Goal: Task Accomplishment & Management: Manage account settings

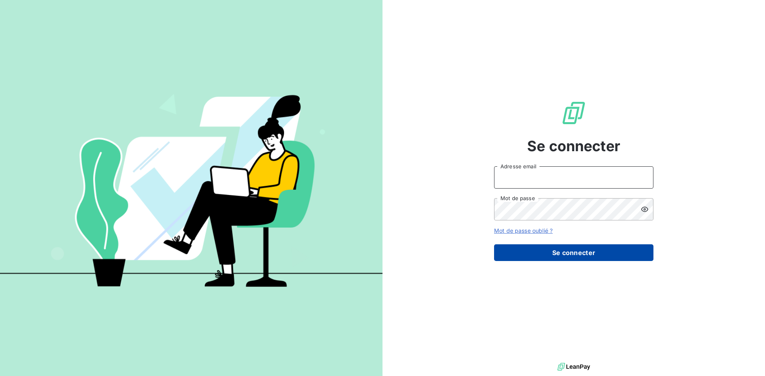
type input "[PERSON_NAME][EMAIL_ADDRESS][PERSON_NAME][DOMAIN_NAME]"
click at [575, 256] on button "Se connecter" at bounding box center [573, 253] width 159 height 17
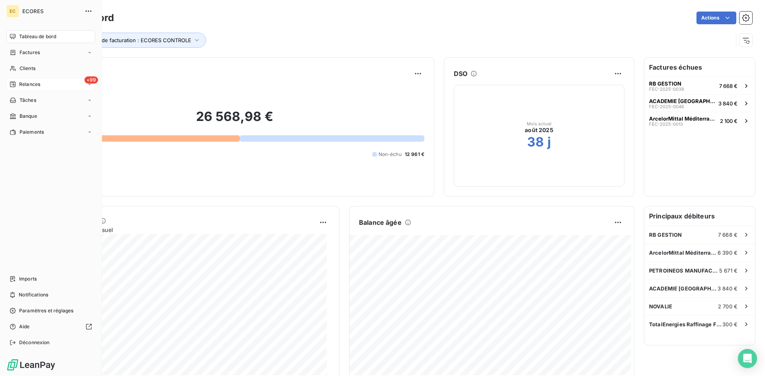
click at [25, 84] on span "Relances" at bounding box center [29, 84] width 21 height 7
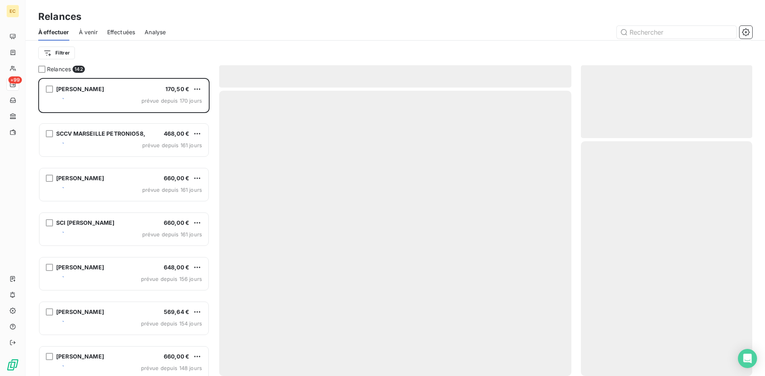
scroll to position [292, 165]
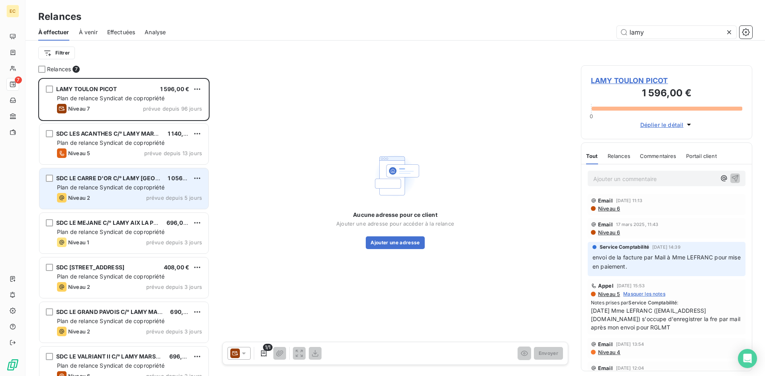
type input "lamy"
click at [84, 189] on span "Plan de relance Syndicat de copropriété" at bounding box center [111, 187] width 108 height 7
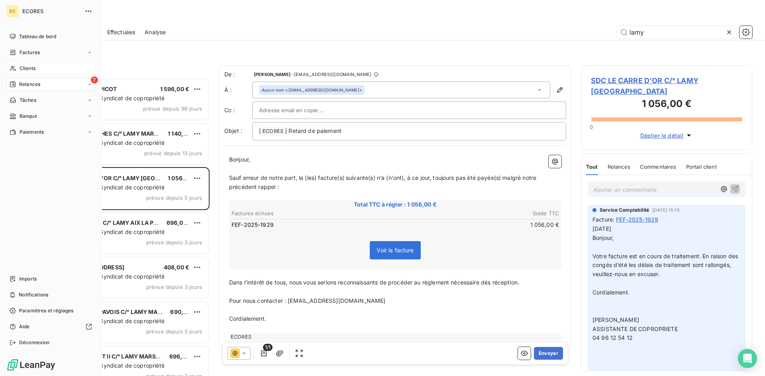
click at [26, 69] on span "Clients" at bounding box center [28, 68] width 16 height 7
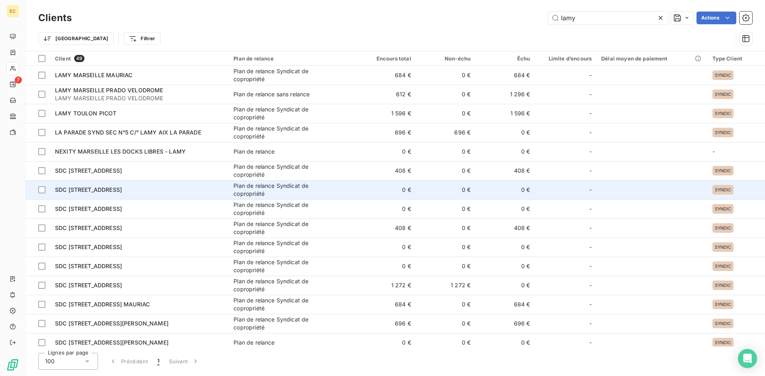
type input "lamy"
click at [84, 192] on span "SDC [STREET_ADDRESS]" at bounding box center [88, 189] width 67 height 7
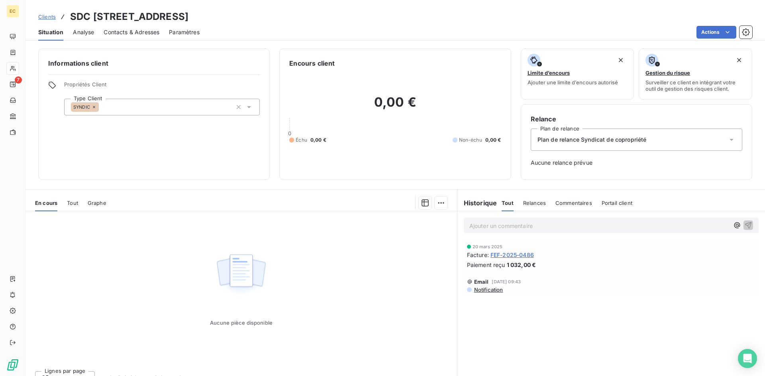
click at [43, 18] on span "Clients" at bounding box center [47, 17] width 18 height 6
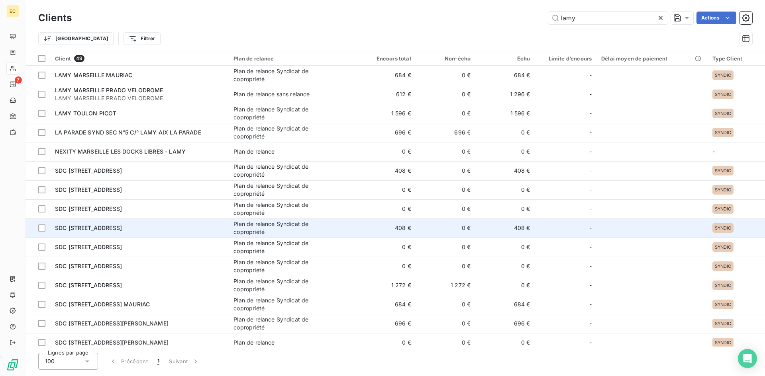
click at [88, 229] on span "SDC [STREET_ADDRESS]" at bounding box center [88, 228] width 67 height 7
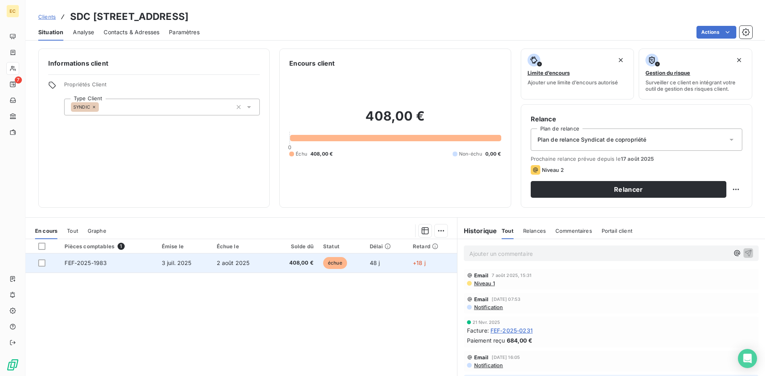
click at [88, 265] on span "FEF-2025-1983" at bounding box center [86, 263] width 42 height 7
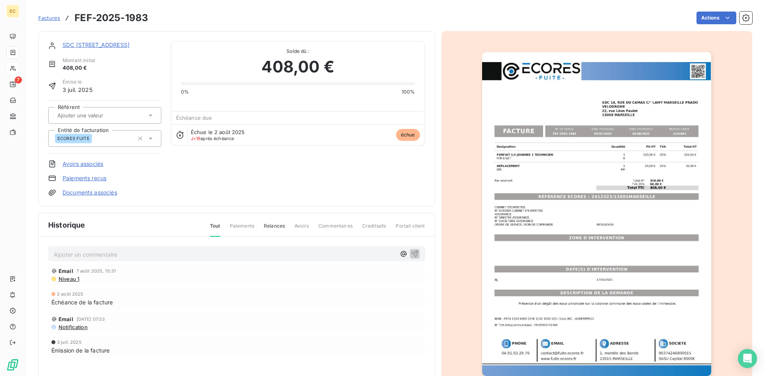
click at [81, 45] on link "SDC [STREET_ADDRESS]" at bounding box center [96, 44] width 67 height 7
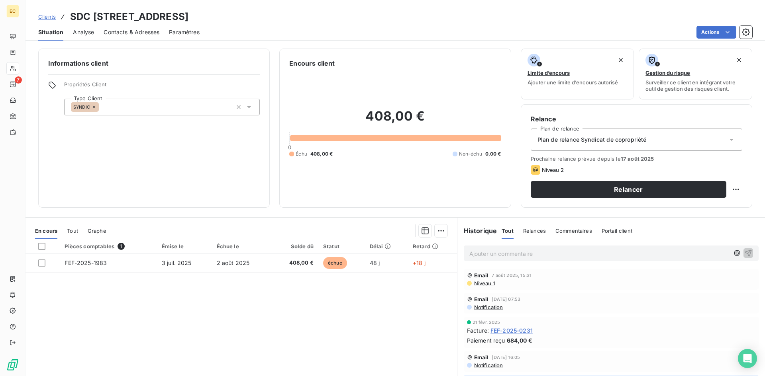
click at [142, 33] on span "Contacts & Adresses" at bounding box center [132, 32] width 56 height 8
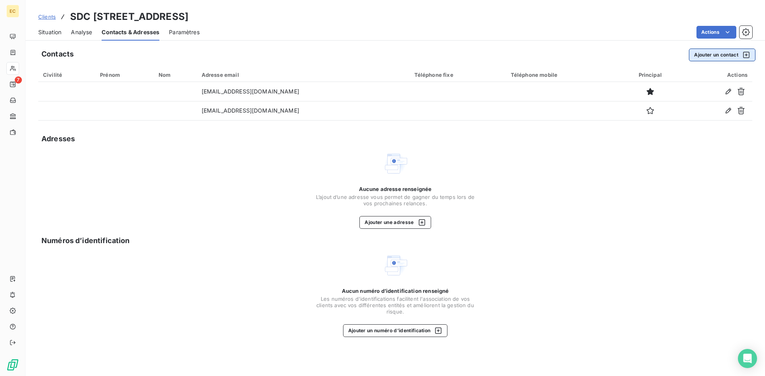
click at [698, 58] on button "Ajouter un contact" at bounding box center [722, 55] width 67 height 13
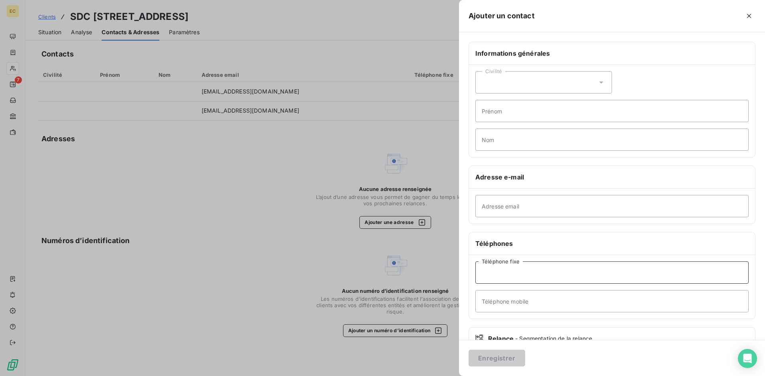
paste input "[EMAIL_ADDRESS][DOMAIN_NAME]"
type input "[EMAIL_ADDRESS][DOMAIN_NAME]"
click at [495, 356] on button "Enregistrer" at bounding box center [496, 358] width 57 height 17
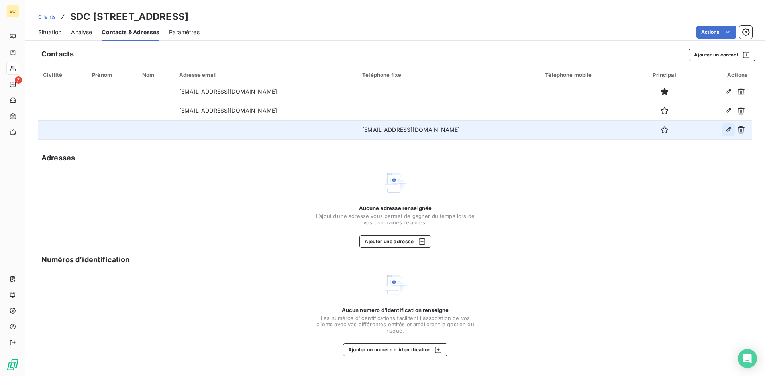
click at [726, 130] on icon "button" at bounding box center [728, 130] width 8 height 8
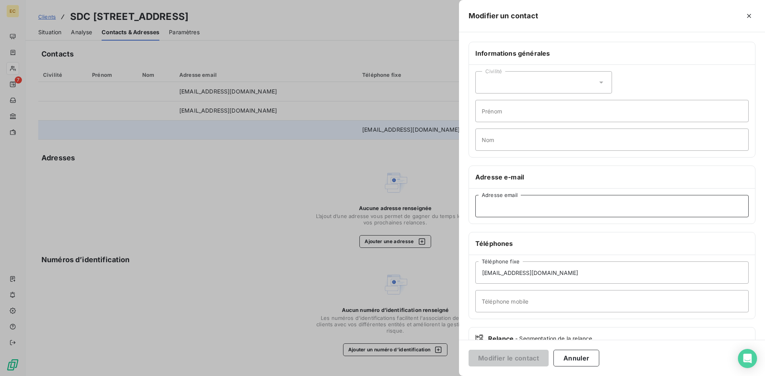
click at [502, 205] on input "Adresse email" at bounding box center [611, 206] width 273 height 22
paste input "[EMAIL_ADDRESS][DOMAIN_NAME]"
type input "[EMAIL_ADDRESS][DOMAIN_NAME]"
drag, startPoint x: 571, startPoint y: 276, endPoint x: 446, endPoint y: 276, distance: 125.0
click at [446, 376] on div "Modifier un contact Informations générales Civilité Prénom Nom Adresse e-mail […" at bounding box center [382, 376] width 765 height 0
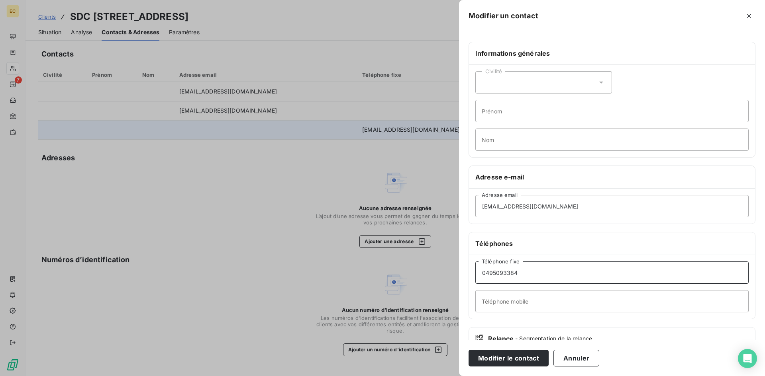
type input "0495093384"
click at [497, 301] on input "Téléphone mobile" at bounding box center [611, 301] width 273 height 22
type input "0699011177"
click at [534, 358] on button "Modifier le contact" at bounding box center [508, 358] width 80 height 17
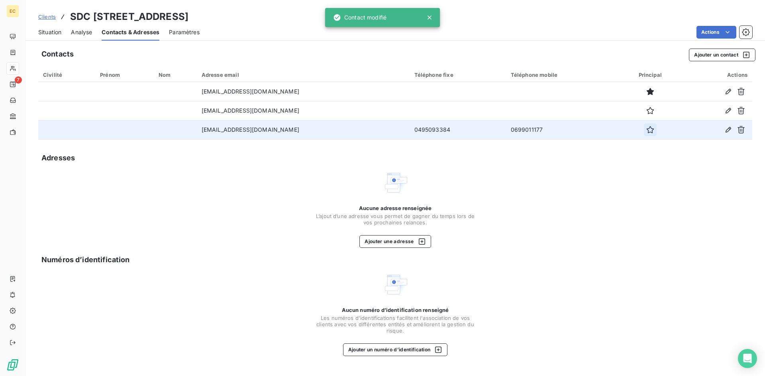
click at [646, 129] on icon "button" at bounding box center [650, 130] width 8 height 8
click at [44, 20] on span "Clients" at bounding box center [47, 17] width 18 height 6
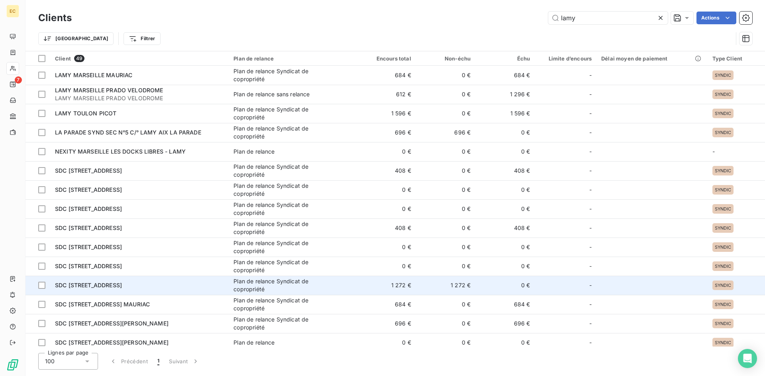
click at [83, 284] on span "SDC [STREET_ADDRESS]" at bounding box center [88, 285] width 67 height 7
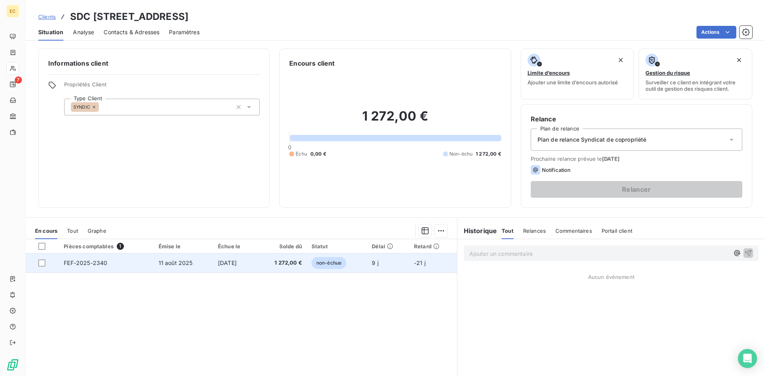
click at [85, 264] on span "FEF-2025-2340" at bounding box center [85, 263] width 43 height 7
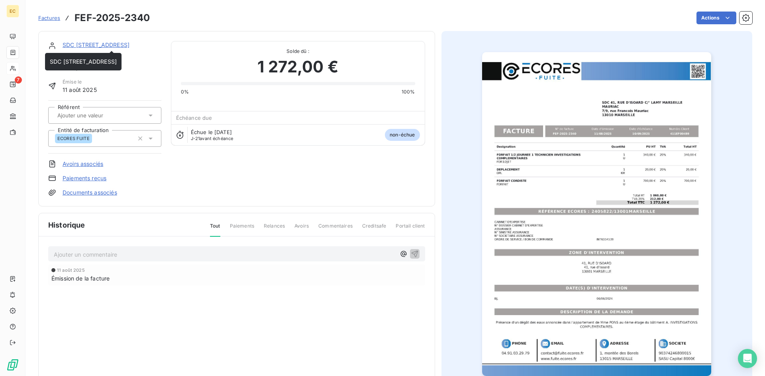
click at [111, 45] on link "SDC [STREET_ADDRESS]" at bounding box center [96, 44] width 67 height 7
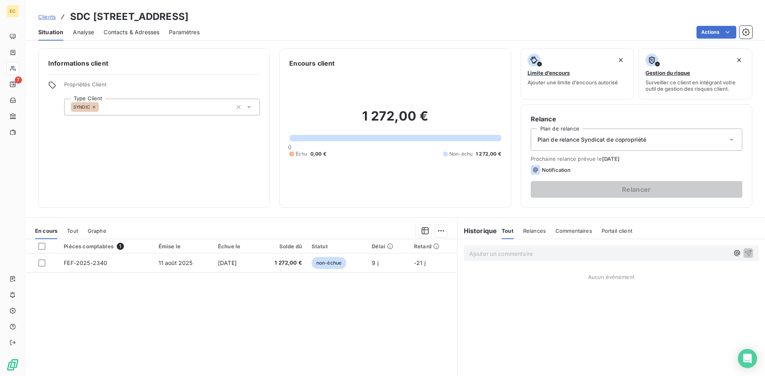
click at [49, 16] on span "Clients" at bounding box center [47, 17] width 18 height 6
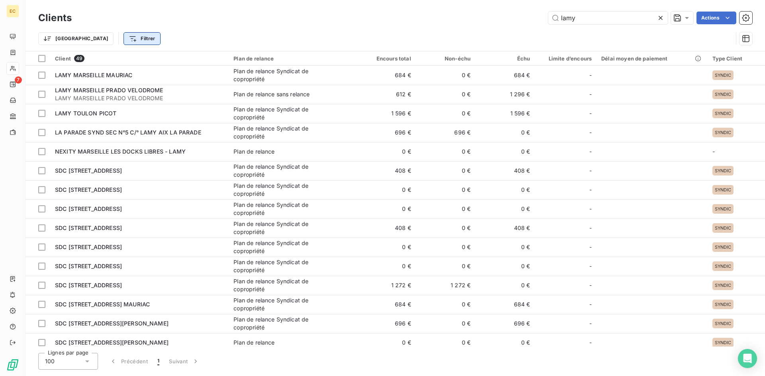
click at [101, 39] on html "EC 7 Clients lamy Actions Trier Filtrer Client 49 Plan de relance Encours total…" at bounding box center [382, 188] width 765 height 376
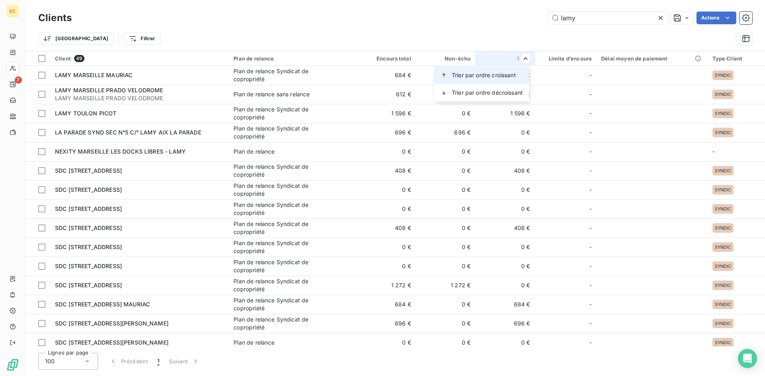
click at [511, 76] on span "Trier par ordre croissant" at bounding box center [484, 75] width 64 height 8
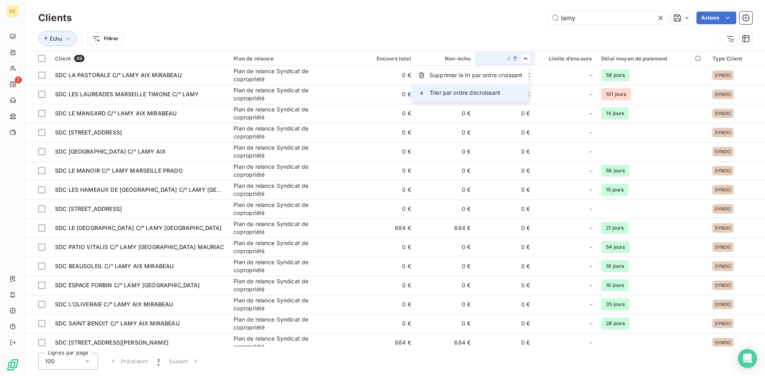
click at [498, 90] on span "Trier par ordre décroissant" at bounding box center [464, 93] width 71 height 8
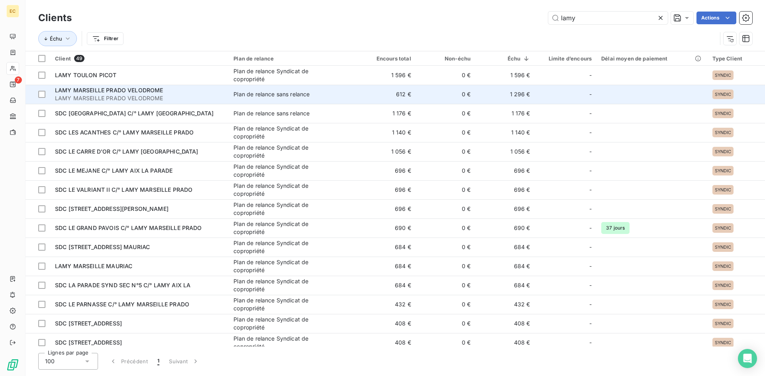
click at [64, 96] on span "LAMY MARSEILLE PRADO VELODROME" at bounding box center [139, 98] width 169 height 8
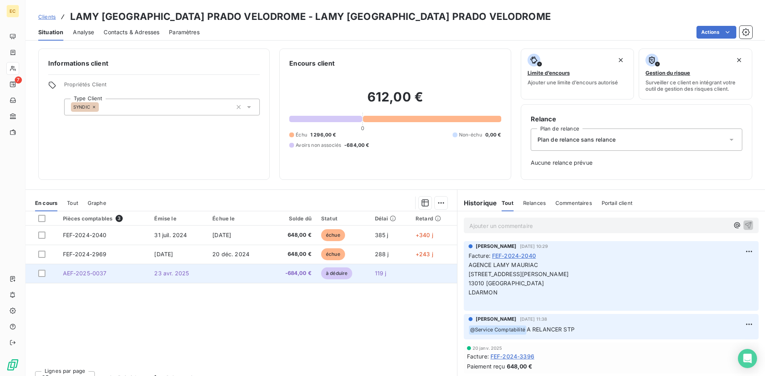
click at [94, 276] on td "AEF-2025-0037" at bounding box center [104, 273] width 92 height 19
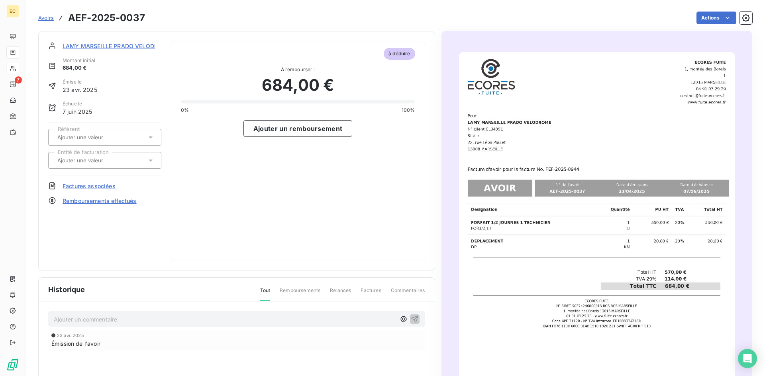
click at [96, 48] on span "LAMY MARSEILLE PRADO VELODROME" at bounding box center [117, 46] width 108 height 8
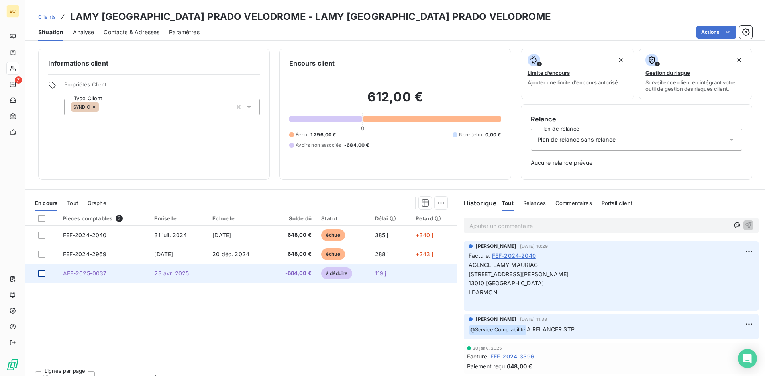
click at [43, 274] on div at bounding box center [41, 273] width 7 height 7
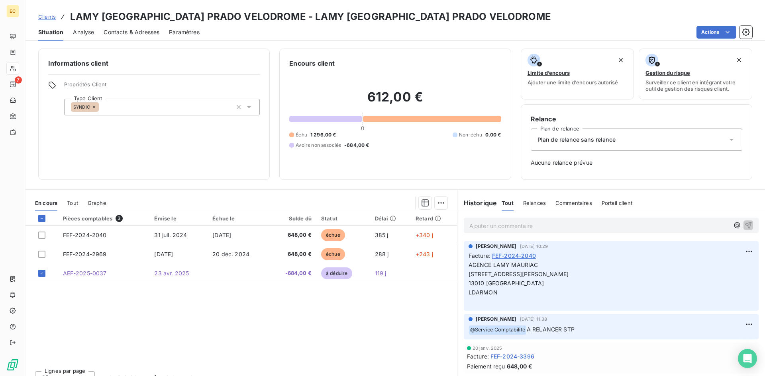
drag, startPoint x: 43, startPoint y: 274, endPoint x: 141, endPoint y: 329, distance: 113.4
click at [141, 329] on div "Pièces comptables 3 Émise le Échue le Solde dû Statut Délai Retard FEF-2024-204…" at bounding box center [240, 287] width 431 height 153
click at [120, 32] on span "Contacts & Adresses" at bounding box center [132, 32] width 56 height 8
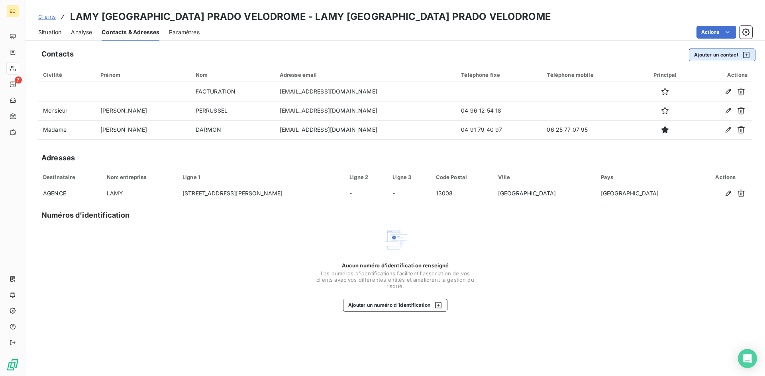
click at [718, 55] on button "Ajouter un contact" at bounding box center [722, 55] width 67 height 13
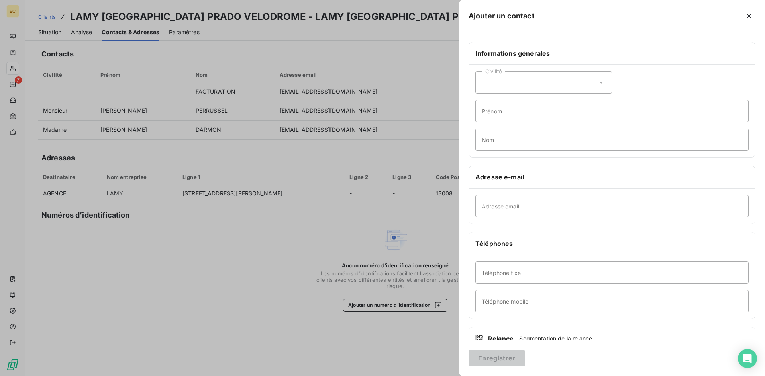
click at [249, 291] on div at bounding box center [382, 188] width 765 height 376
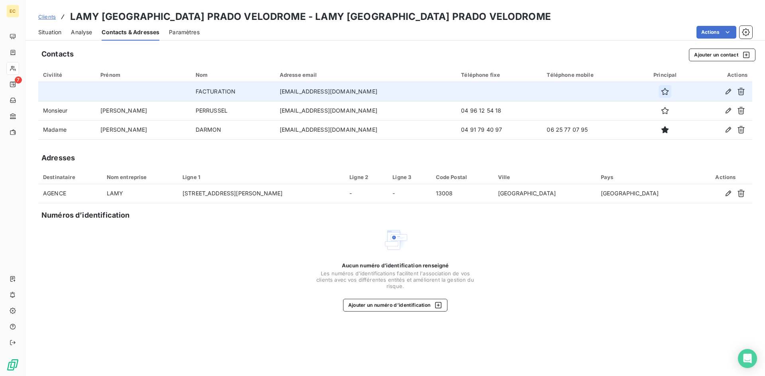
click at [661, 91] on icon "button" at bounding box center [665, 92] width 8 height 8
click at [47, 19] on span "Clients" at bounding box center [47, 17] width 18 height 6
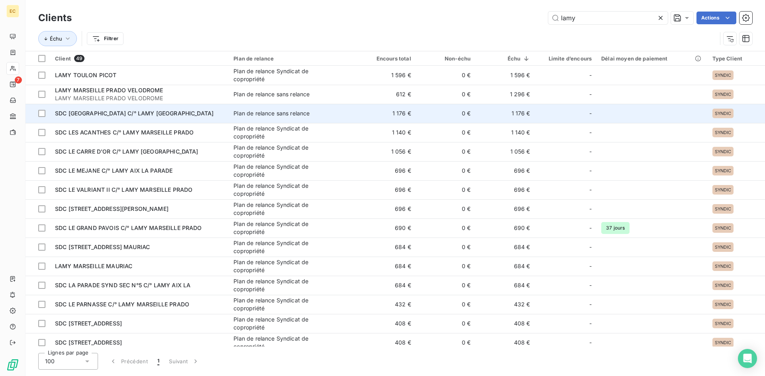
click at [75, 116] on span "SDC [GEOGRAPHIC_DATA] C/° LAMY [GEOGRAPHIC_DATA]" at bounding box center [134, 113] width 158 height 7
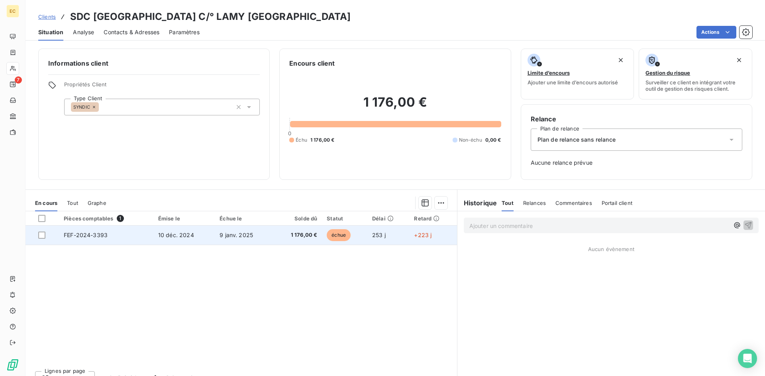
click at [98, 234] on span "FEF-2024-3393" at bounding box center [86, 235] width 44 height 7
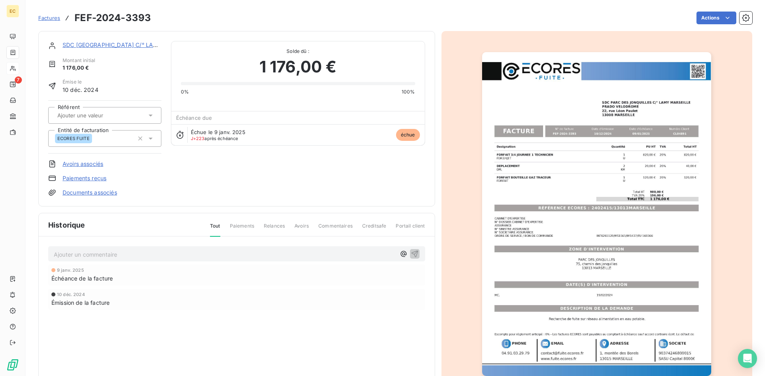
click at [96, 44] on link "SDC [GEOGRAPHIC_DATA] C/° LAMY [GEOGRAPHIC_DATA]" at bounding box center [142, 44] width 159 height 7
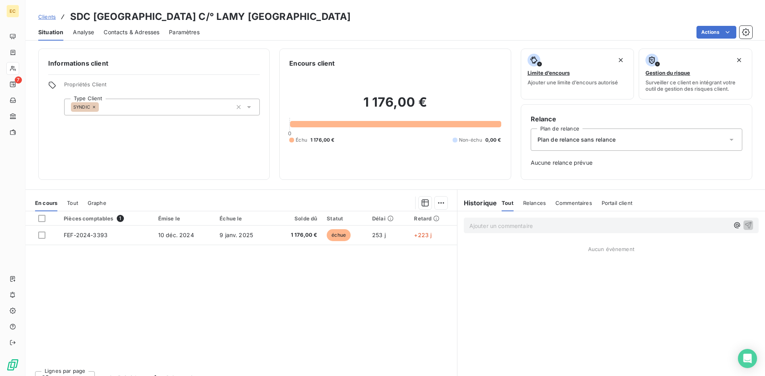
click at [145, 36] on span "Contacts & Adresses" at bounding box center [132, 32] width 56 height 8
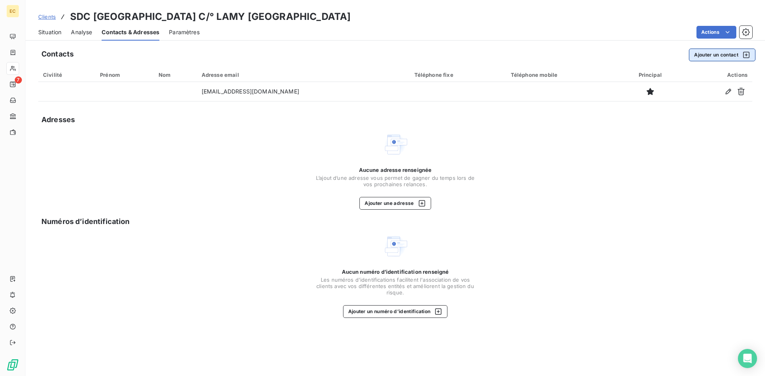
click at [714, 54] on button "Ajouter un contact" at bounding box center [722, 55] width 67 height 13
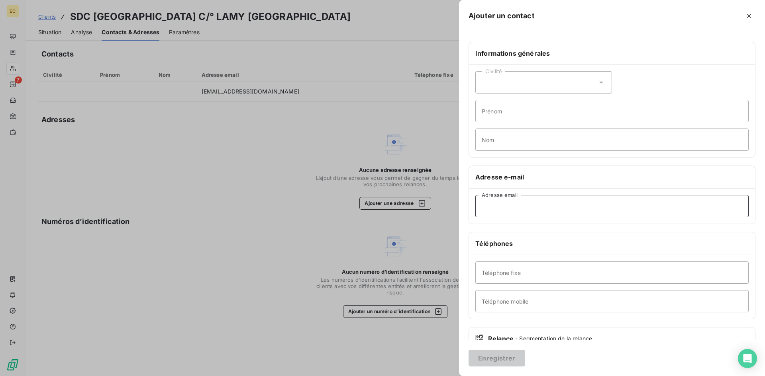
paste input "[EMAIL_ADDRESS][DOMAIN_NAME]"
type input "[EMAIL_ADDRESS][DOMAIN_NAME]"
click at [503, 353] on button "Enregistrer" at bounding box center [496, 358] width 57 height 17
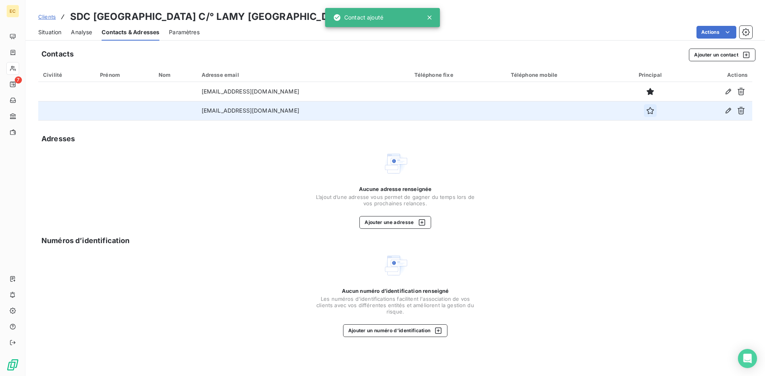
click at [646, 110] on icon "button" at bounding box center [650, 111] width 8 height 8
click at [42, 17] on span "Clients" at bounding box center [47, 17] width 18 height 6
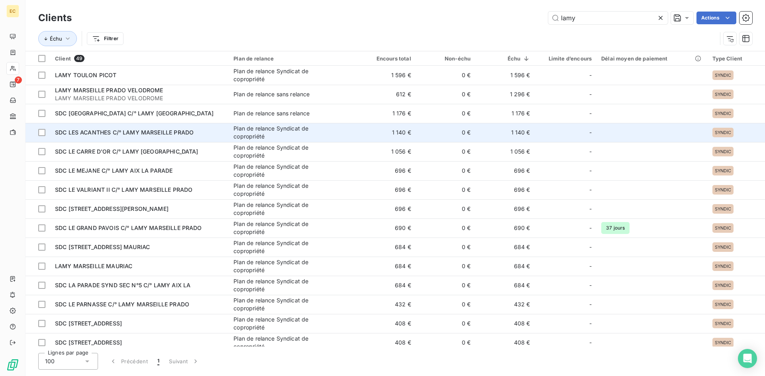
click at [74, 138] on td "SDC LES ACANTHES C/° LAMY MARSEILLE PRADO" at bounding box center [139, 132] width 178 height 19
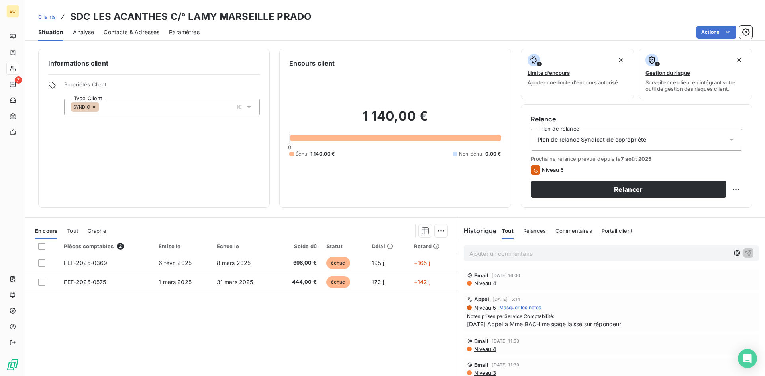
click at [123, 34] on span "Contacts & Adresses" at bounding box center [132, 32] width 56 height 8
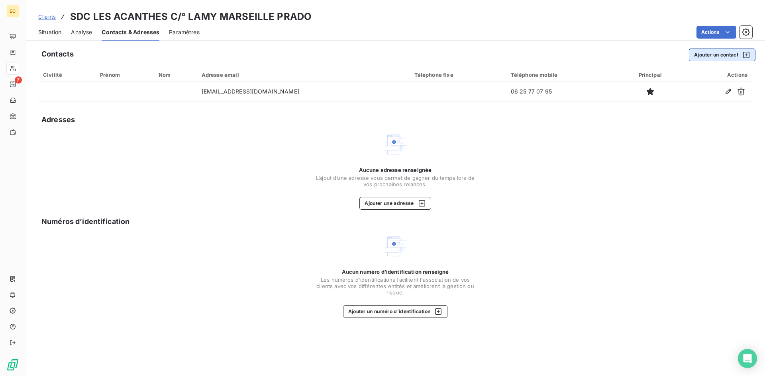
click at [722, 55] on button "Ajouter un contact" at bounding box center [722, 55] width 67 height 13
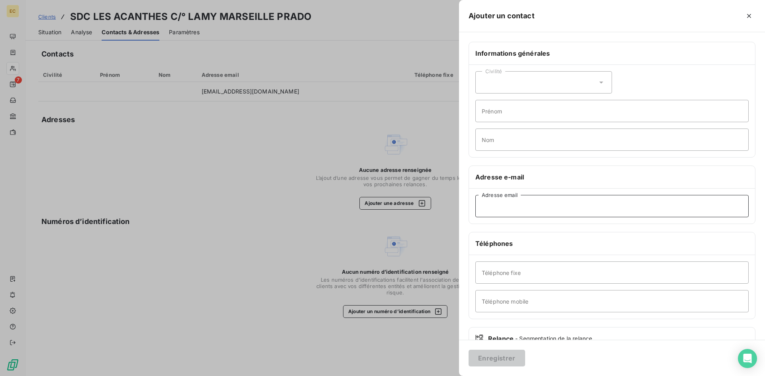
paste input "[EMAIL_ADDRESS][DOMAIN_NAME]"
type input "[EMAIL_ADDRESS][DOMAIN_NAME]"
click at [510, 356] on button "Enregistrer" at bounding box center [496, 358] width 57 height 17
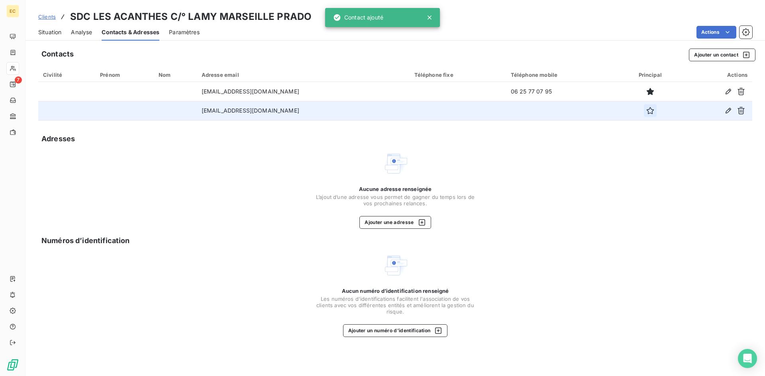
click at [646, 112] on icon "button" at bounding box center [650, 111] width 8 height 8
click at [53, 17] on span "Clients" at bounding box center [47, 17] width 18 height 6
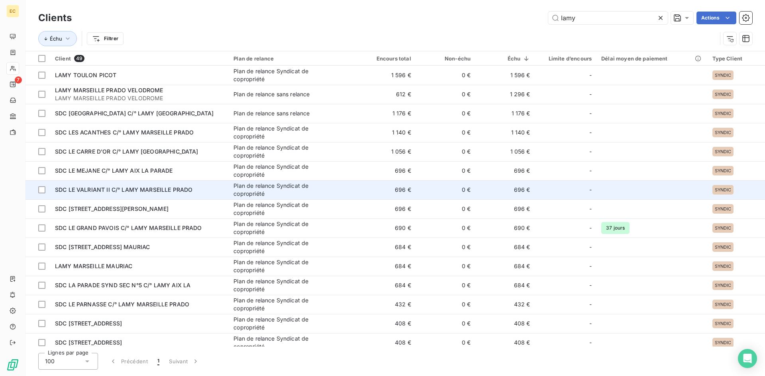
click at [67, 192] on span "SDC LE VALRIANT II C/° LAMY MARSEILLE PRADO" at bounding box center [123, 189] width 137 height 7
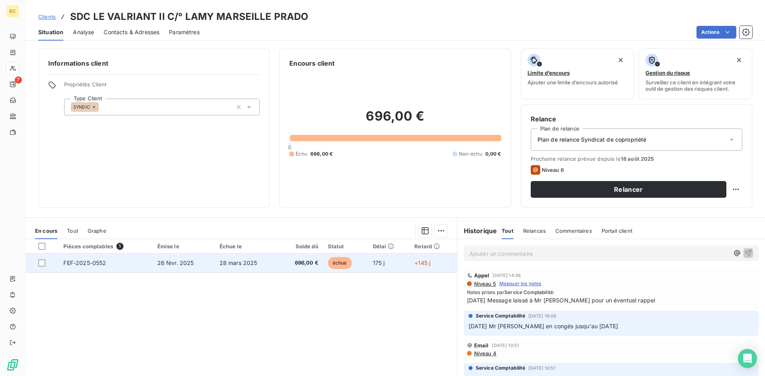
click at [139, 266] on td "FEF-2025-0552" at bounding box center [106, 263] width 94 height 19
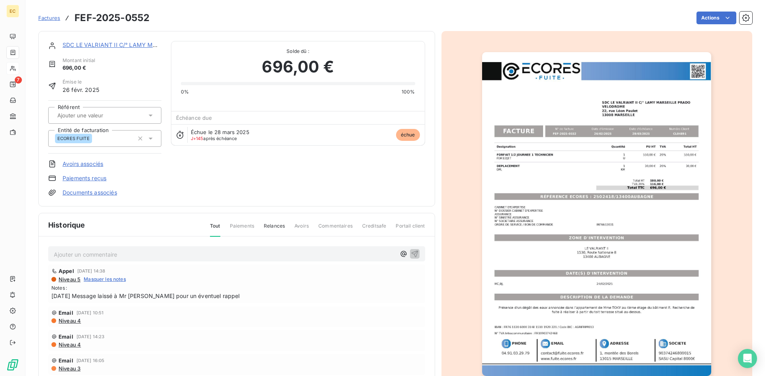
click at [92, 42] on link "SDC LE VALRIANT II C/° LAMY MARSEILLE PRADO" at bounding box center [131, 44] width 137 height 7
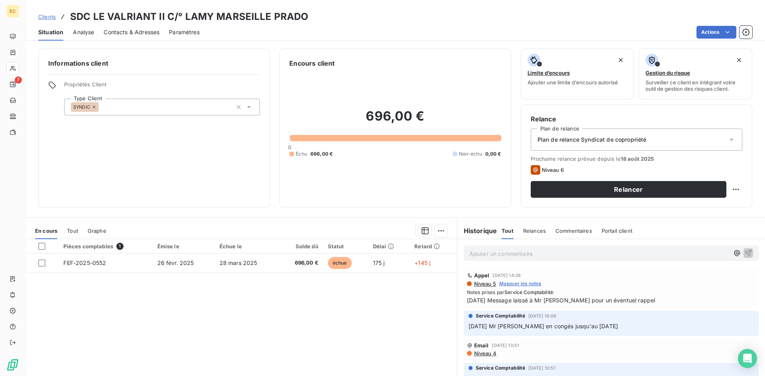
click at [139, 32] on span "Contacts & Adresses" at bounding box center [132, 32] width 56 height 8
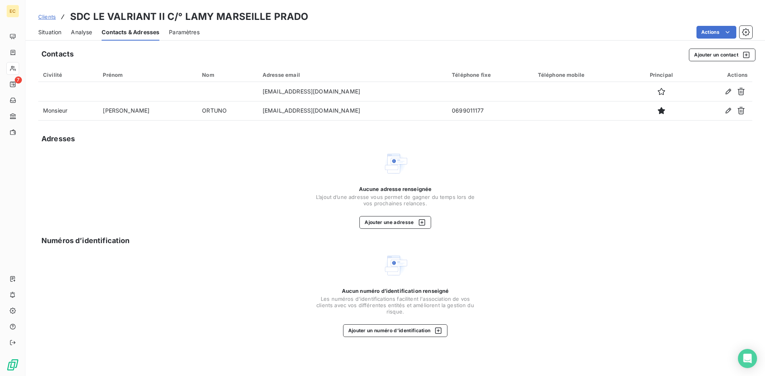
click at [51, 19] on span "Clients" at bounding box center [47, 17] width 18 height 6
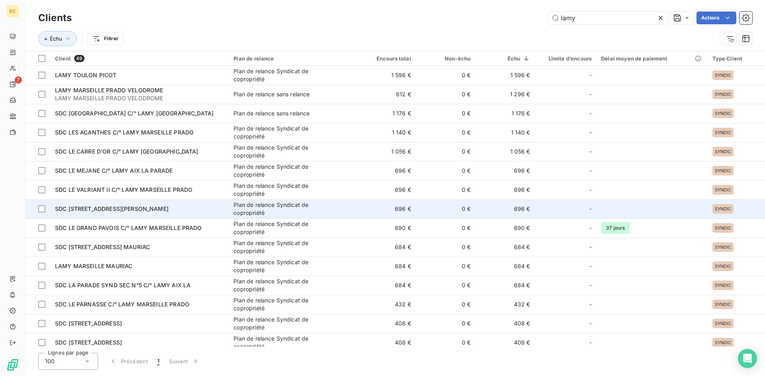
click at [84, 213] on div "SDC [STREET_ADDRESS][PERSON_NAME]" at bounding box center [139, 209] width 169 height 8
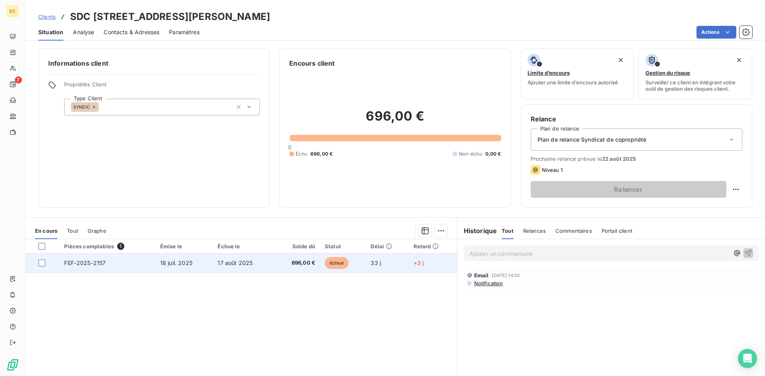
click at [171, 264] on span "18 juil. 2025" at bounding box center [176, 263] width 32 height 7
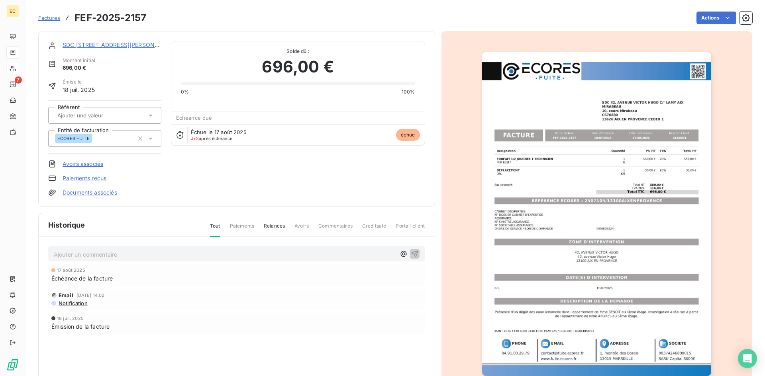
click at [91, 45] on link "SDC [STREET_ADDRESS][PERSON_NAME]" at bounding box center [119, 44] width 113 height 7
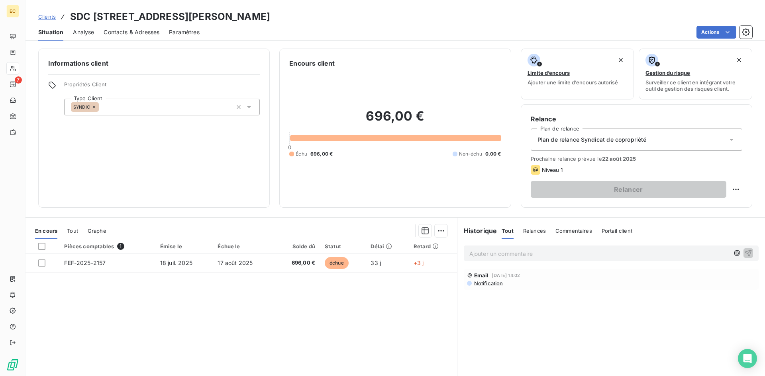
click at [50, 16] on span "Clients" at bounding box center [47, 17] width 18 height 6
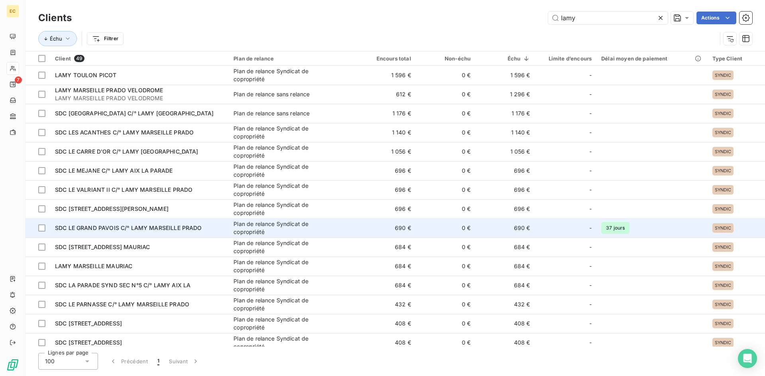
click at [73, 231] on span "SDC LE GRAND PAVOIS C/° LAMY MARSEILLE PRADO" at bounding box center [128, 228] width 147 height 7
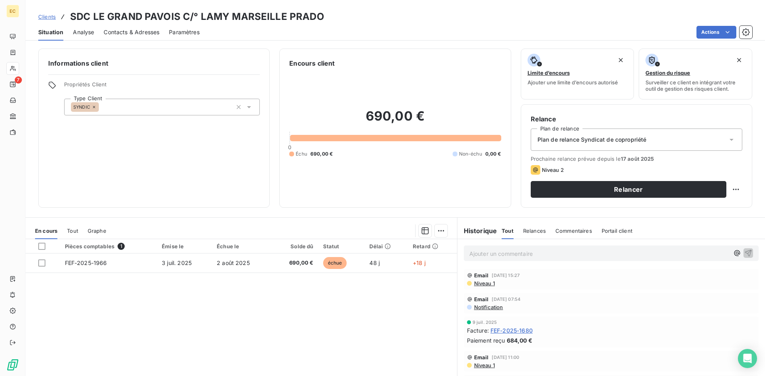
click at [142, 33] on span "Contacts & Adresses" at bounding box center [132, 32] width 56 height 8
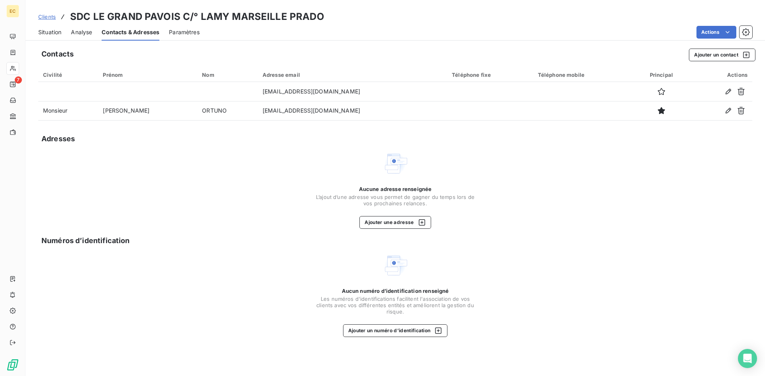
click at [45, 20] on link "Clients" at bounding box center [47, 17] width 18 height 8
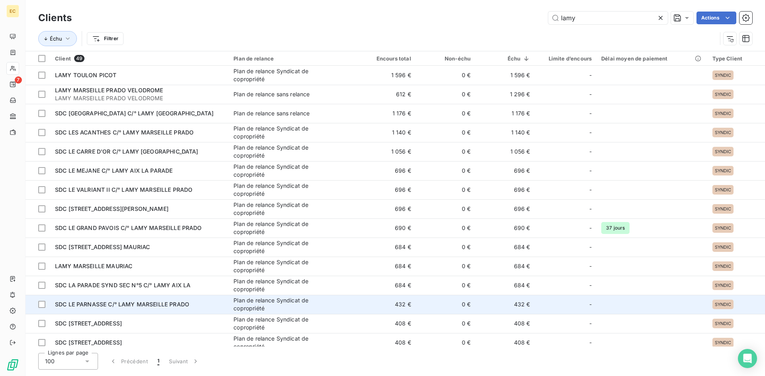
click at [132, 309] on td "SDC LE PARNASSE C/° LAMY MARSEILLE PRADO" at bounding box center [139, 304] width 178 height 19
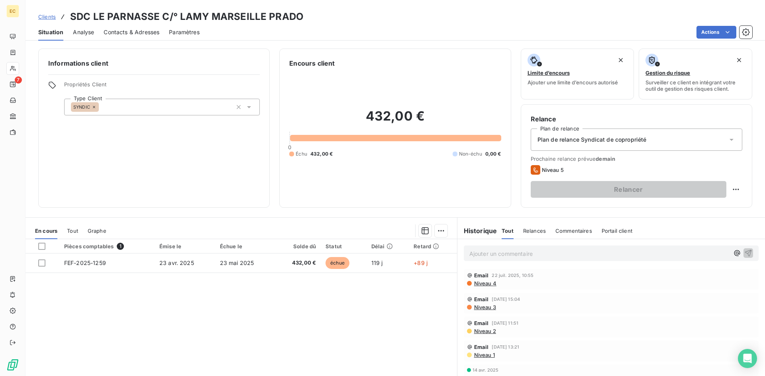
click at [127, 29] on span "Contacts & Adresses" at bounding box center [132, 32] width 56 height 8
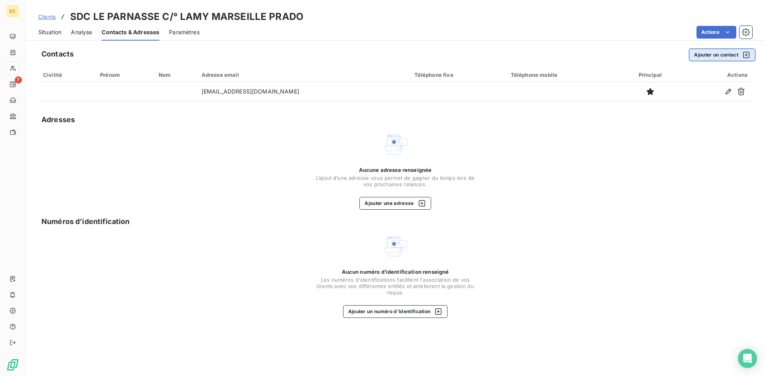
click at [713, 56] on button "Ajouter un contact" at bounding box center [722, 55] width 67 height 13
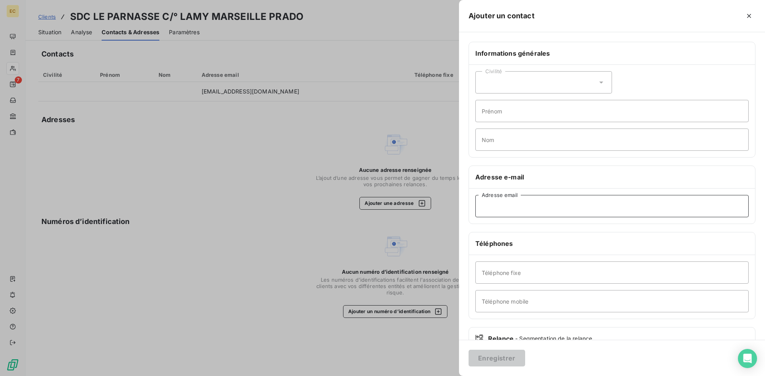
paste input "[EMAIL_ADDRESS][DOMAIN_NAME]"
type input "[EMAIL_ADDRESS][DOMAIN_NAME]"
click at [510, 359] on button "Enregistrer" at bounding box center [496, 358] width 57 height 17
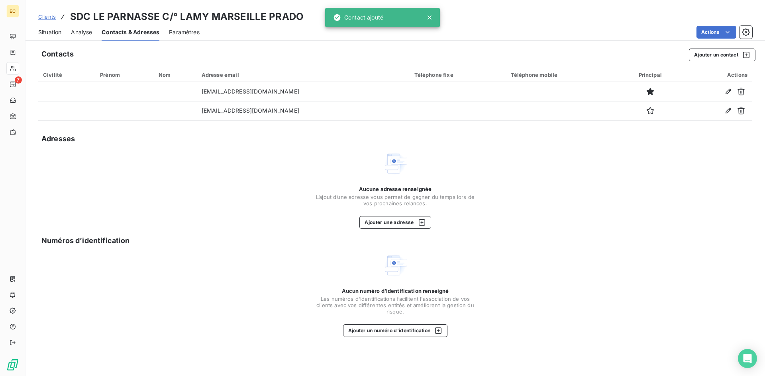
click at [45, 18] on span "Clients" at bounding box center [47, 17] width 18 height 6
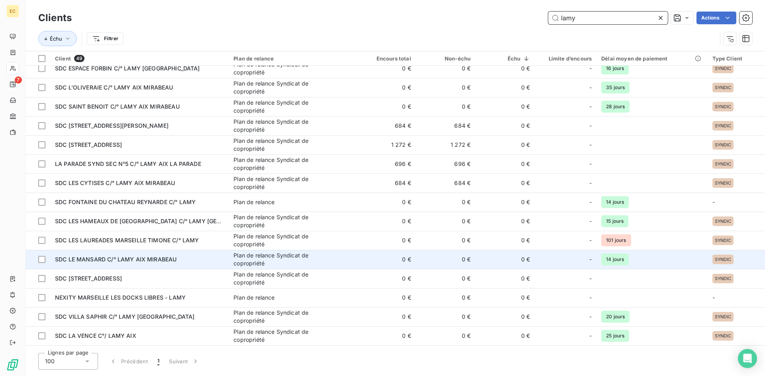
scroll to position [518, 0]
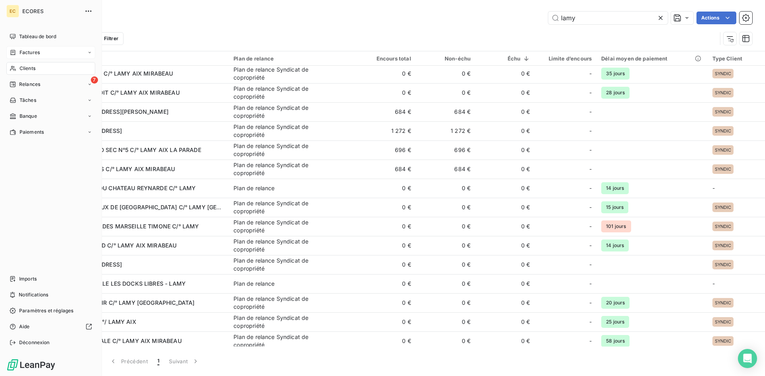
click at [38, 54] on span "Factures" at bounding box center [30, 52] width 20 height 7
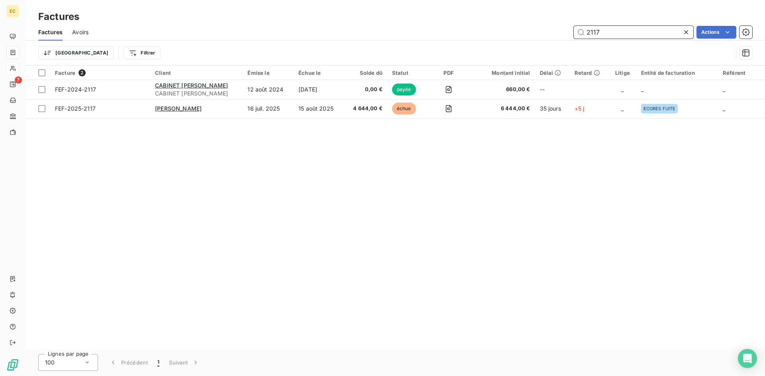
drag, startPoint x: 608, startPoint y: 32, endPoint x: 564, endPoint y: 32, distance: 44.2
click at [564, 32] on div "2117 Actions" at bounding box center [425, 32] width 654 height 13
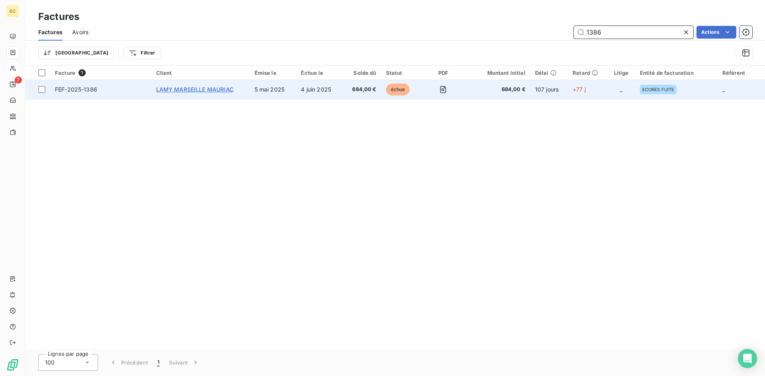
type input "1386"
click at [181, 90] on span "LAMY MARSEILLE MAURIAC" at bounding box center [194, 89] width 77 height 7
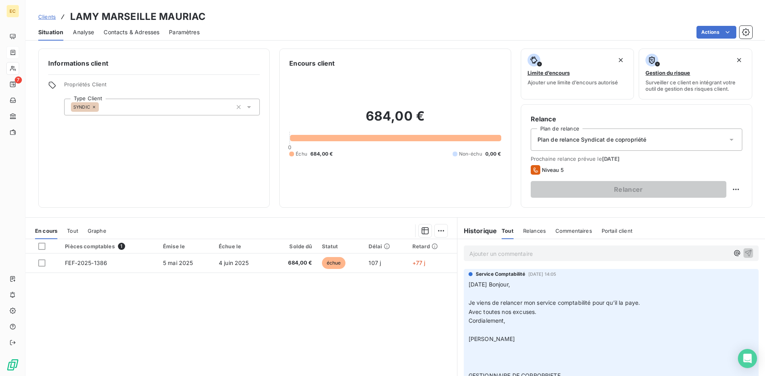
click at [114, 35] on span "Contacts & Adresses" at bounding box center [132, 32] width 56 height 8
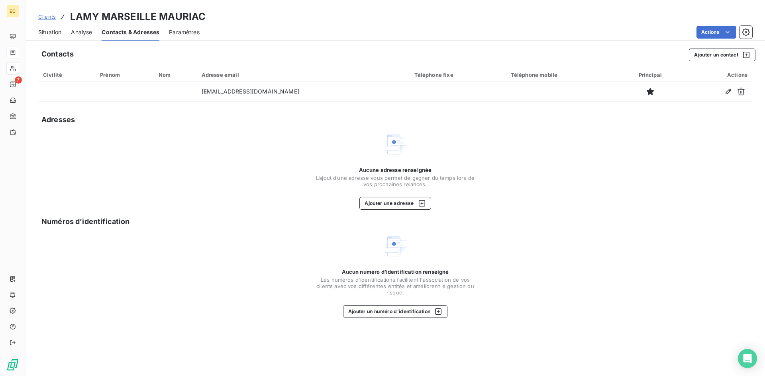
click at [44, 19] on span "Clients" at bounding box center [47, 17] width 18 height 6
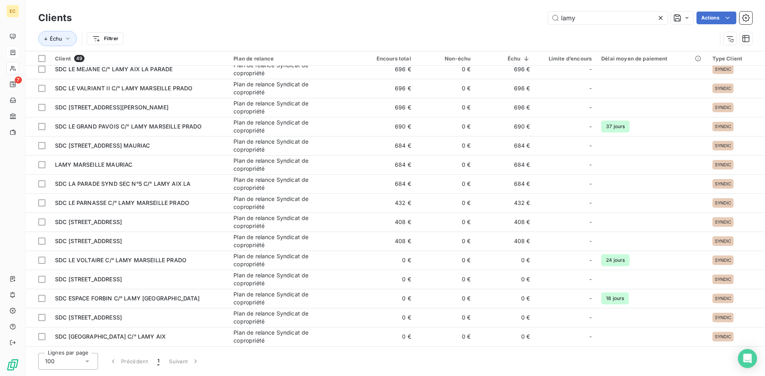
scroll to position [159, 0]
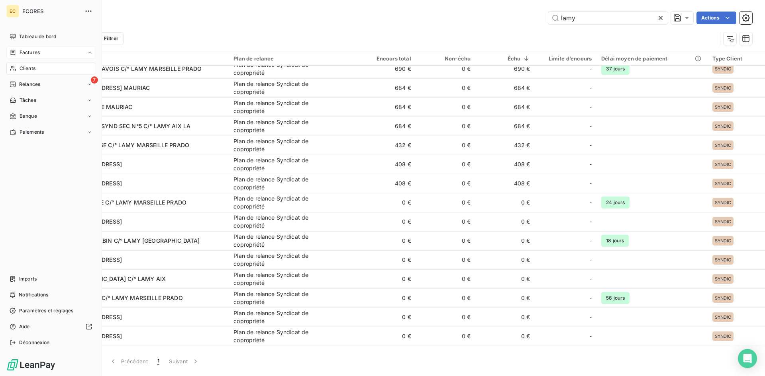
click at [29, 53] on span "Factures" at bounding box center [30, 52] width 20 height 7
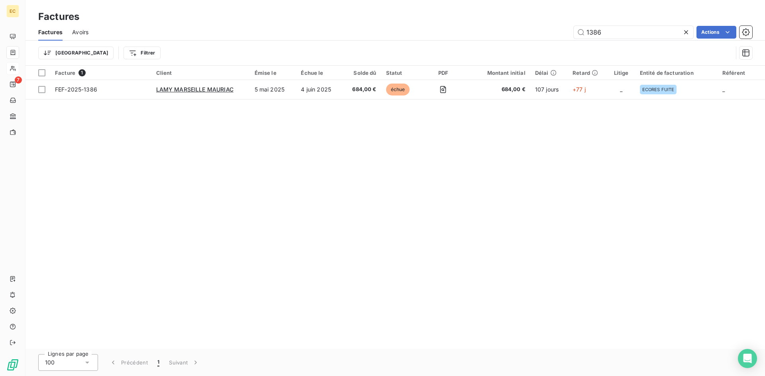
drag, startPoint x: 625, startPoint y: 29, endPoint x: 571, endPoint y: 36, distance: 54.6
click at [571, 36] on div "1386 Actions" at bounding box center [425, 32] width 654 height 13
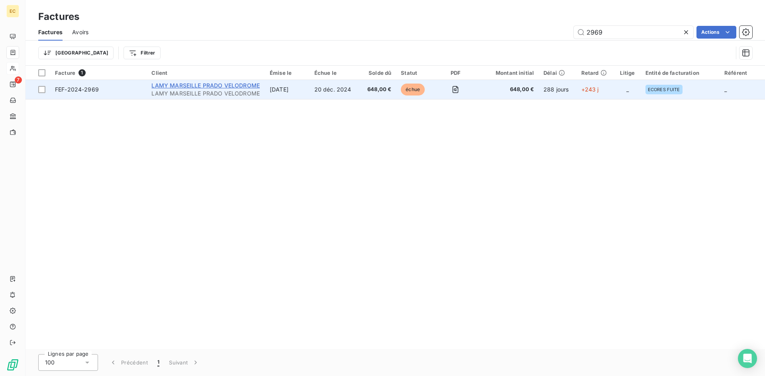
type input "2969"
click at [192, 84] on span "LAMY MARSEILLE PRADO VELODROME" at bounding box center [205, 85] width 108 height 7
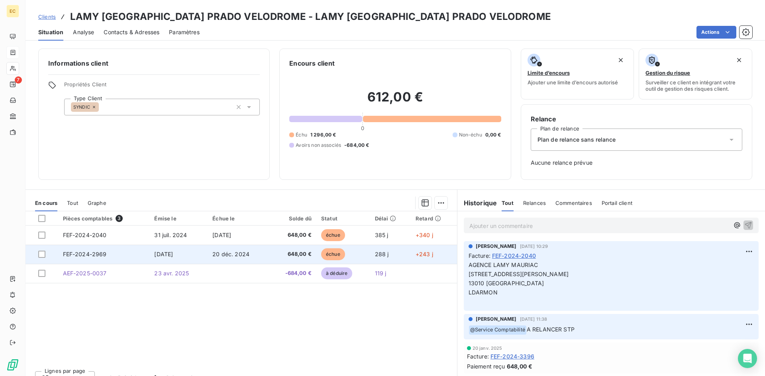
click at [86, 251] on span "FEF-2024-2969" at bounding box center [85, 254] width 44 height 7
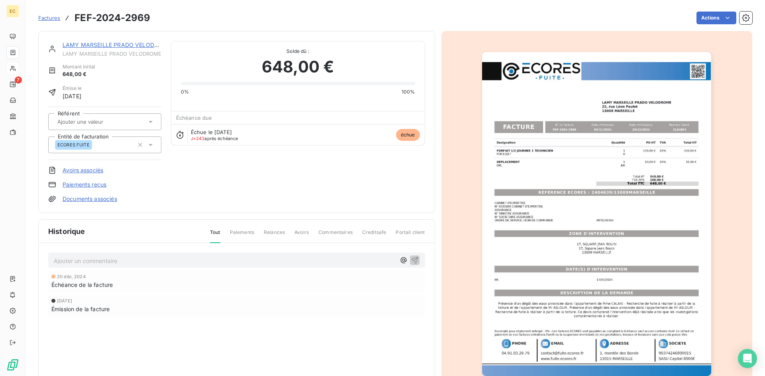
click at [146, 47] on html "EC 7 Factures FEF-2024-2969 Actions LAMY [GEOGRAPHIC_DATA] PRADO VELODROME LAMY…" at bounding box center [382, 188] width 765 height 376
click at [110, 43] on link "LAMY MARSEILLE PRADO VELODROME" at bounding box center [117, 44] width 108 height 7
